Goal: Information Seeking & Learning: Understand process/instructions

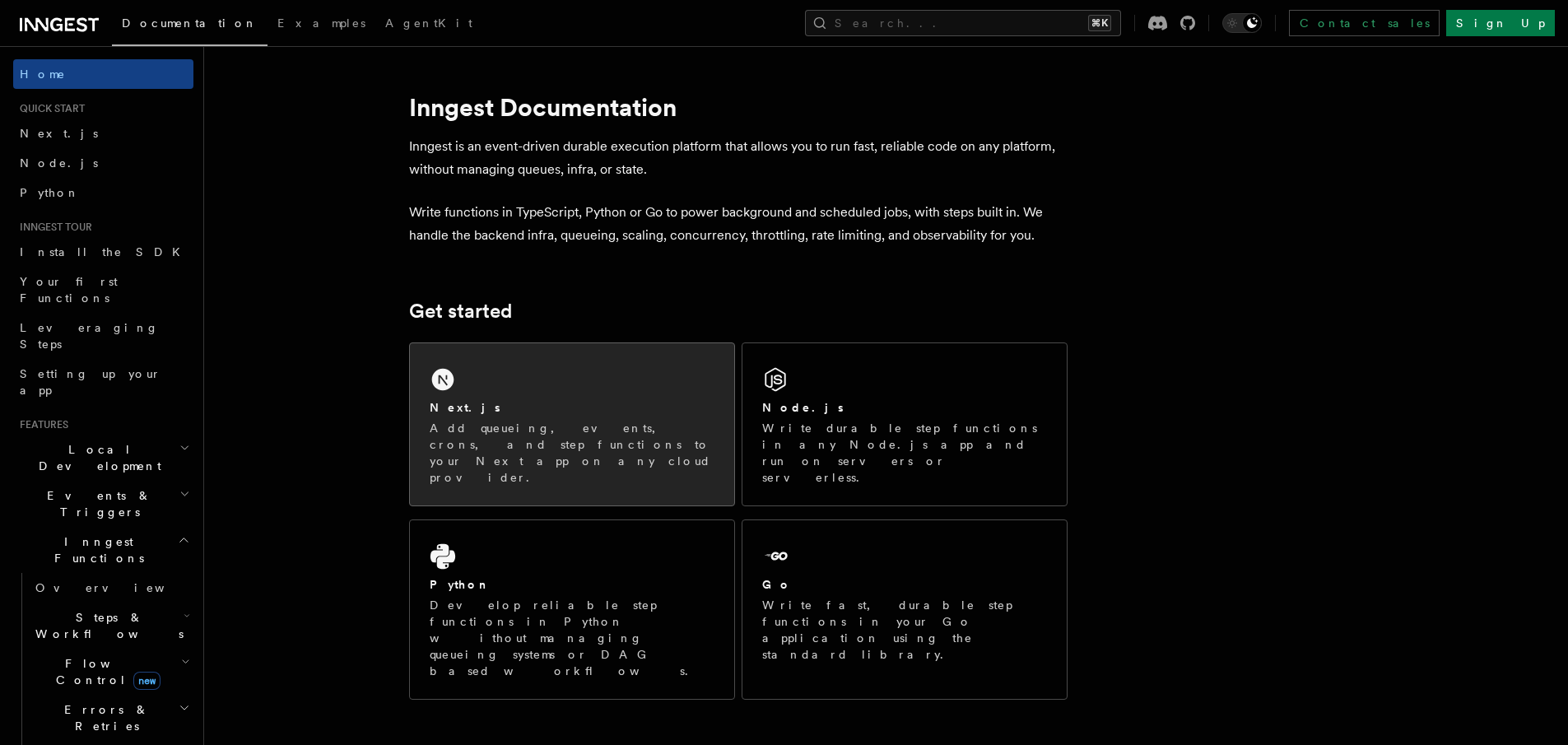
click at [520, 457] on div "Next.js Add queueing, events, crons, and step functions to your Next app on any…" at bounding box center [571, 424] width 324 height 162
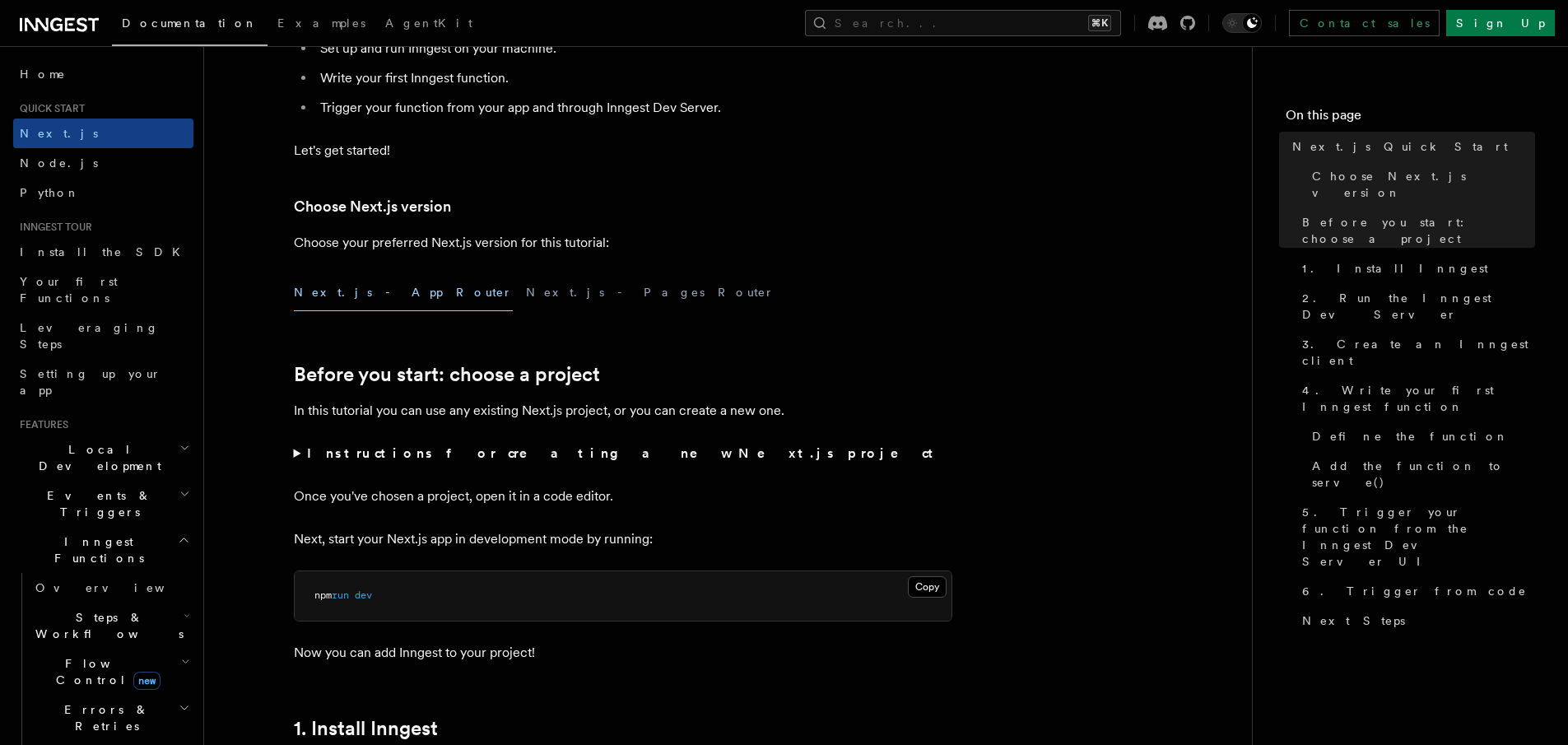
scroll to position [347, 0]
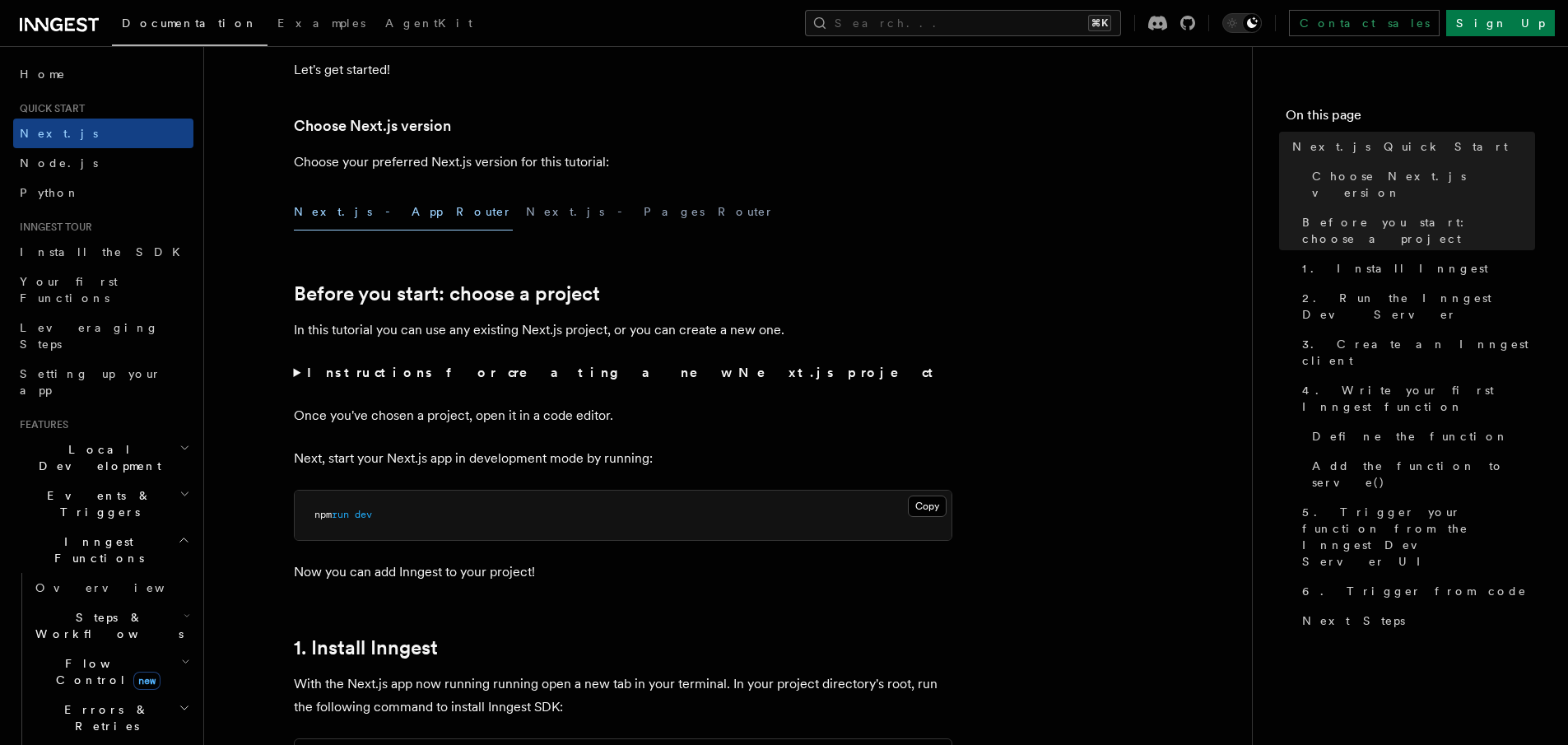
click at [294, 376] on summary "Instructions for creating a new Next.js project" at bounding box center [622, 372] width 659 height 23
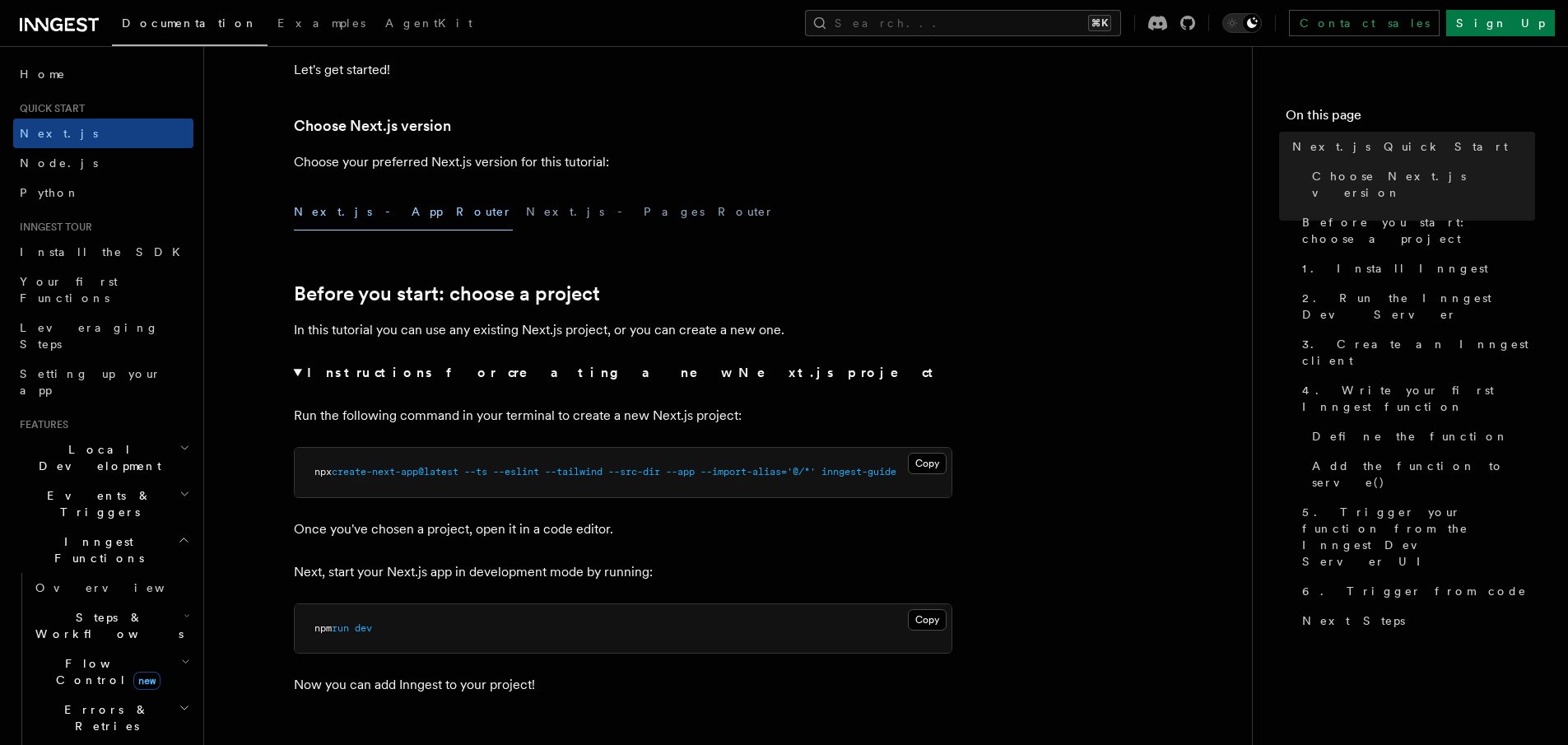
click at [294, 376] on summary "Instructions for creating a new Next.js project" at bounding box center [622, 372] width 659 height 23
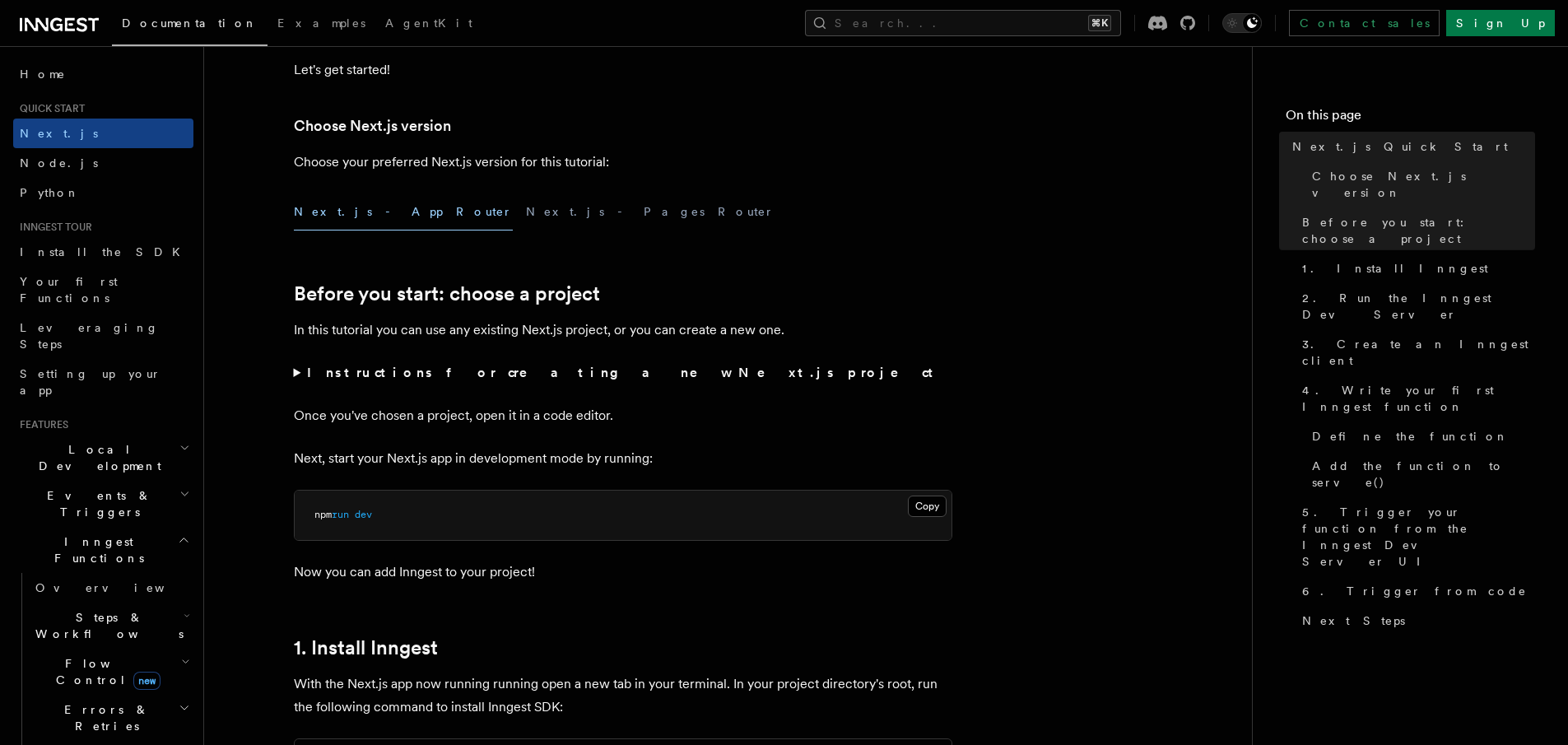
click at [294, 376] on summary "Instructions for creating a new Next.js project" at bounding box center [622, 372] width 659 height 23
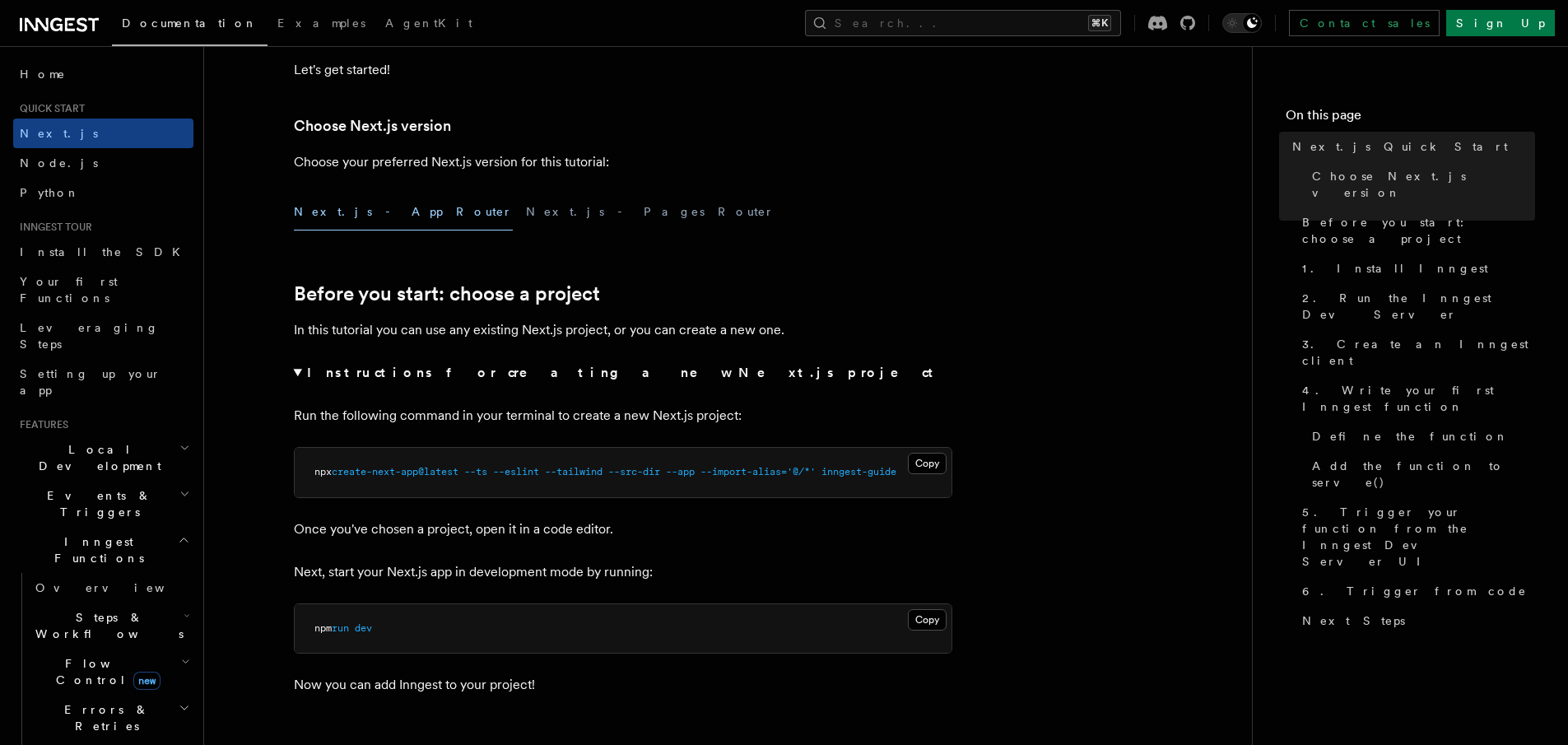
click at [296, 373] on summary "Instructions for creating a new Next.js project" at bounding box center [622, 372] width 659 height 23
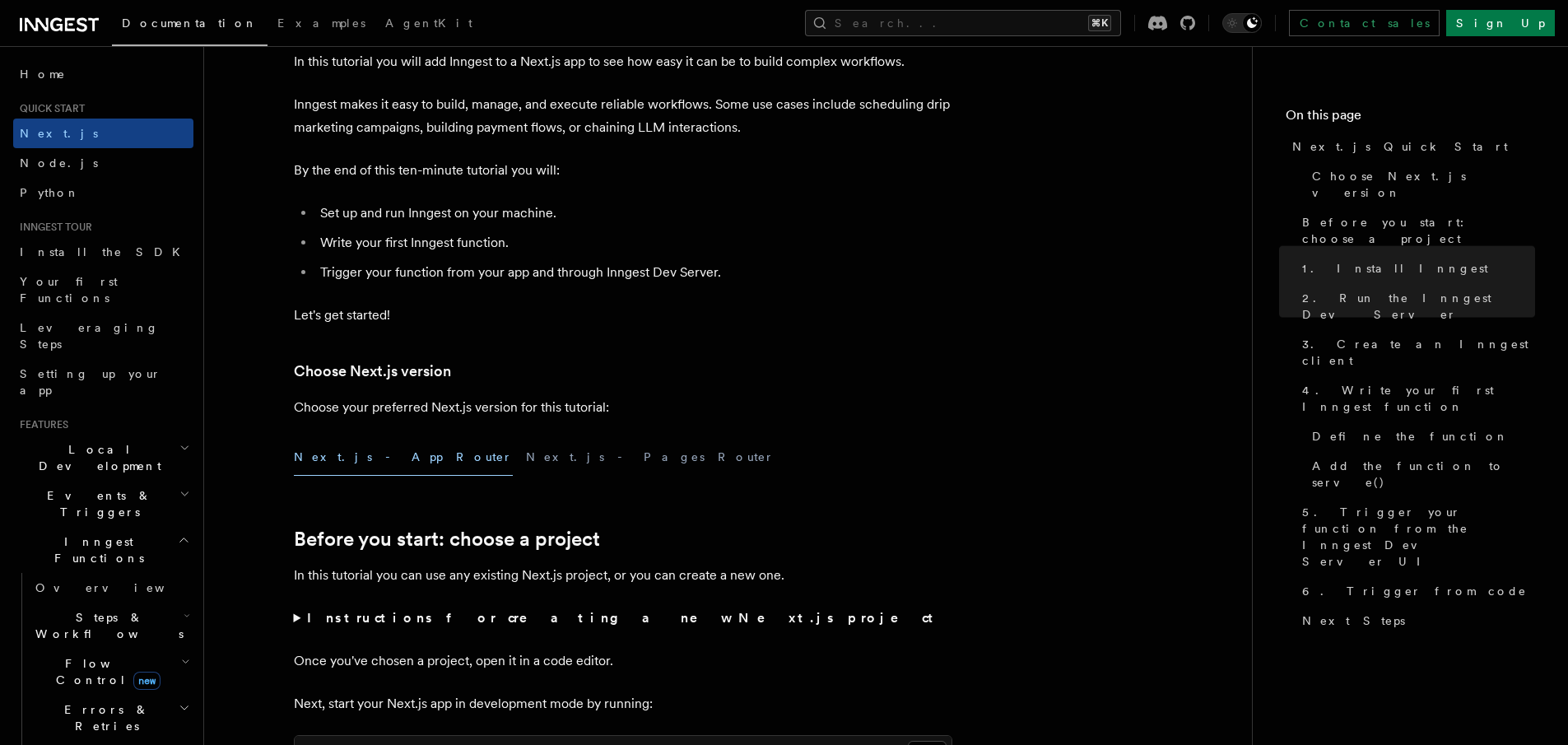
scroll to position [31, 0]
